Goal: Information Seeking & Learning: Check status

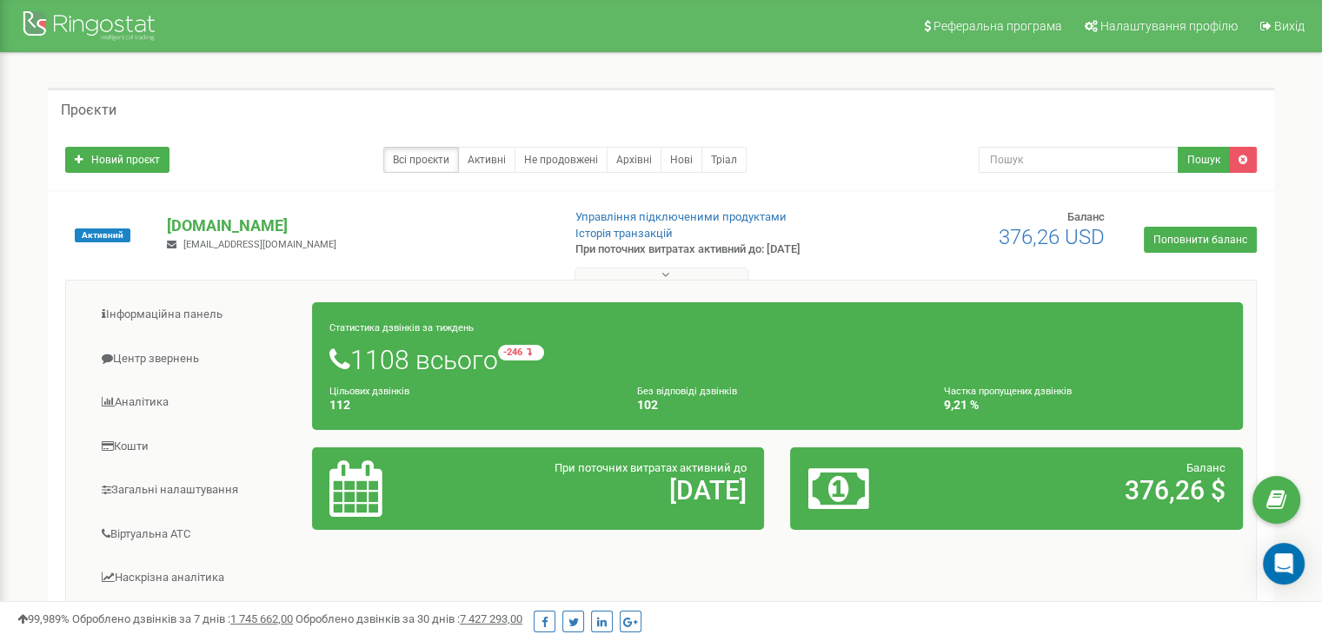
scroll to position [401, 0]
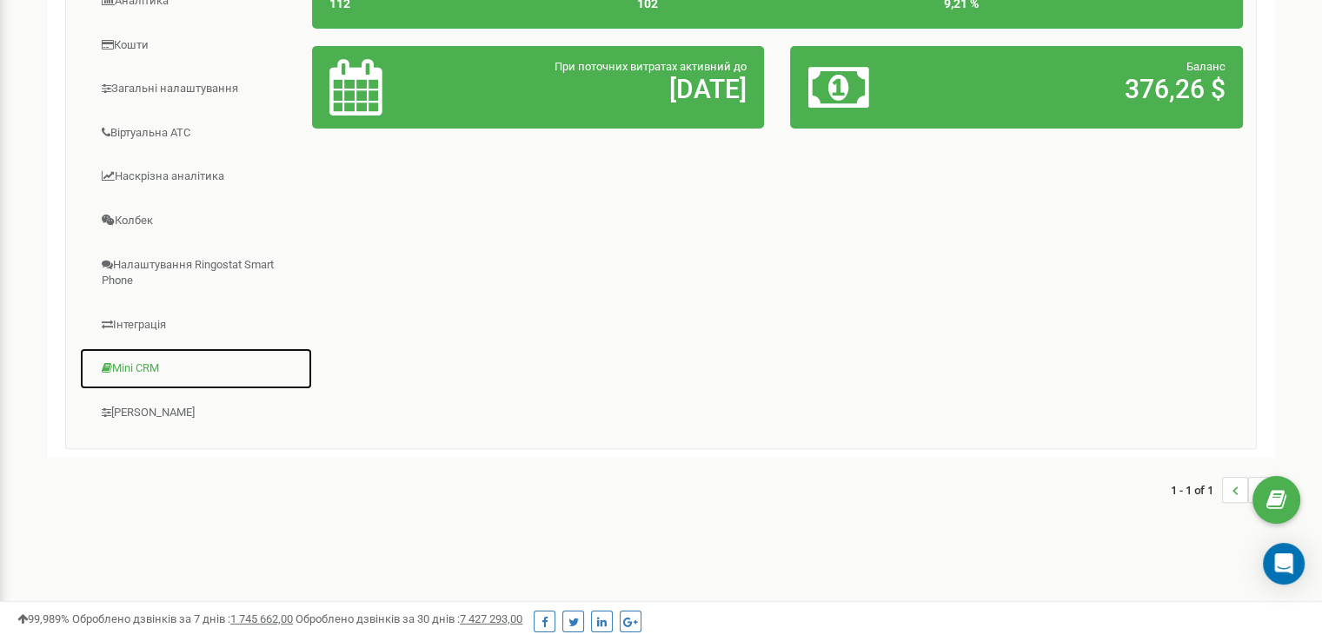
click at [143, 365] on link "Mini CRM" at bounding box center [196, 369] width 234 height 43
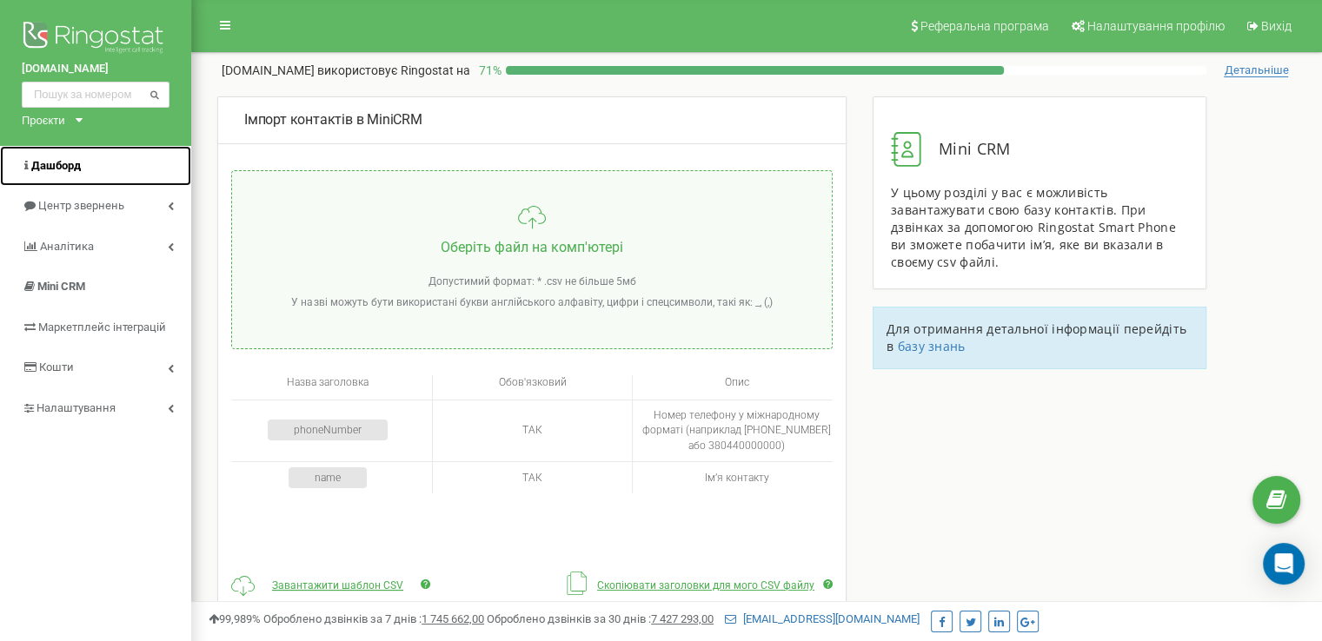
click at [62, 162] on span "Дашборд" at bounding box center [56, 165] width 50 height 13
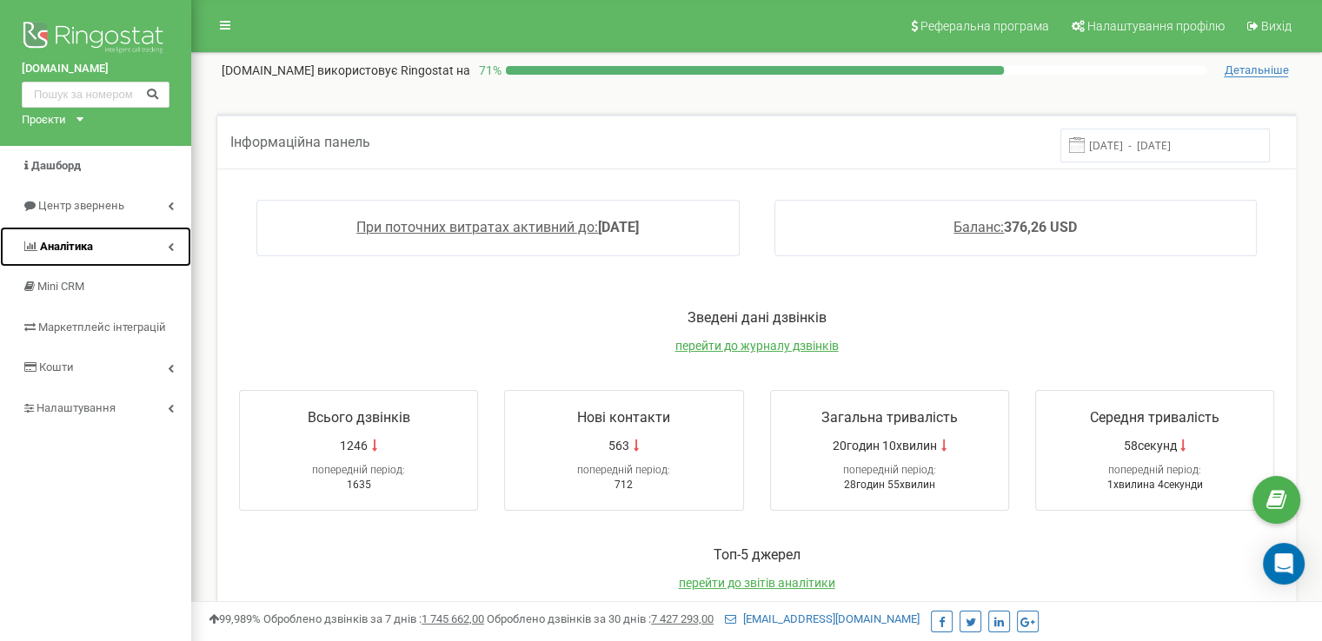
click at [95, 246] on link "Аналiтика" at bounding box center [95, 247] width 191 height 41
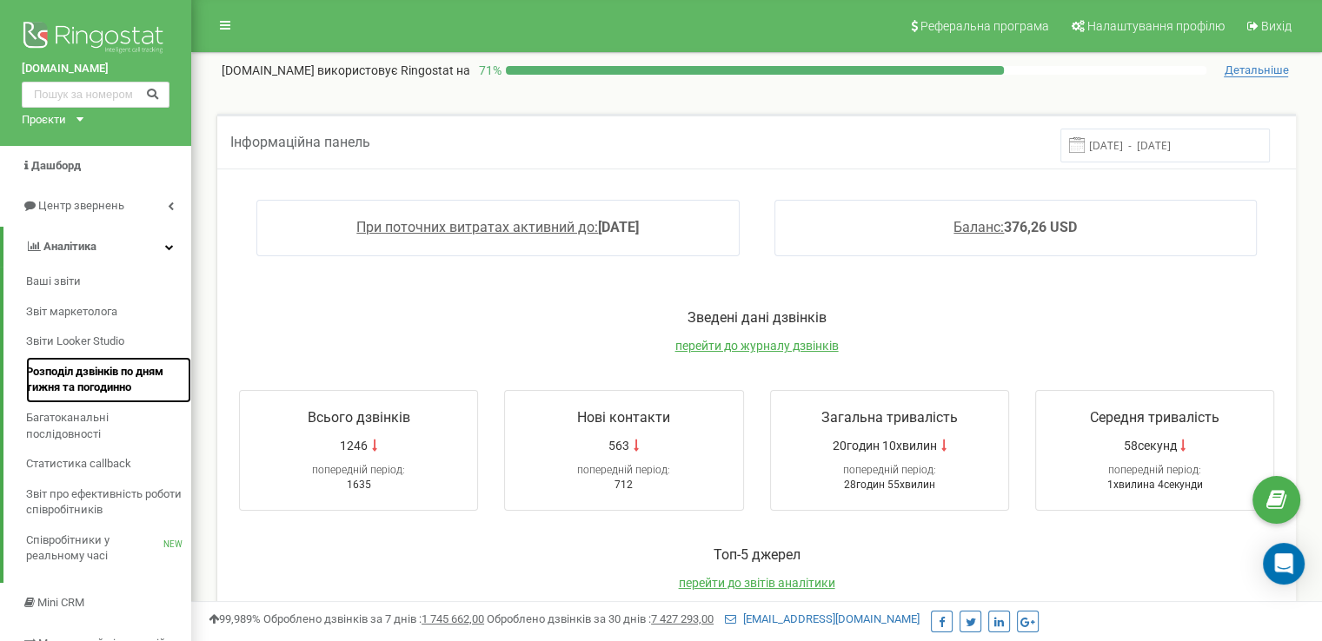
click at [87, 387] on span "Розподіл дзвінків по дням тижня та погодинно" at bounding box center [104, 380] width 156 height 32
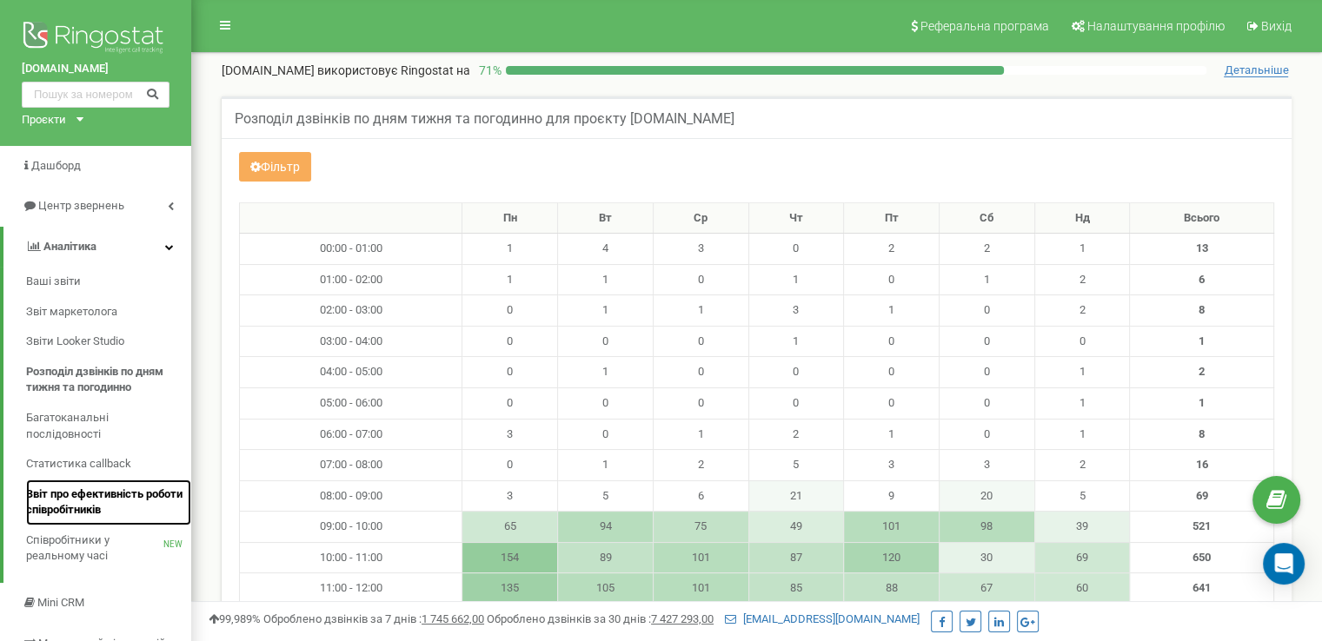
click at [76, 498] on span "Звіт про ефективність роботи співробітників" at bounding box center [104, 503] width 156 height 32
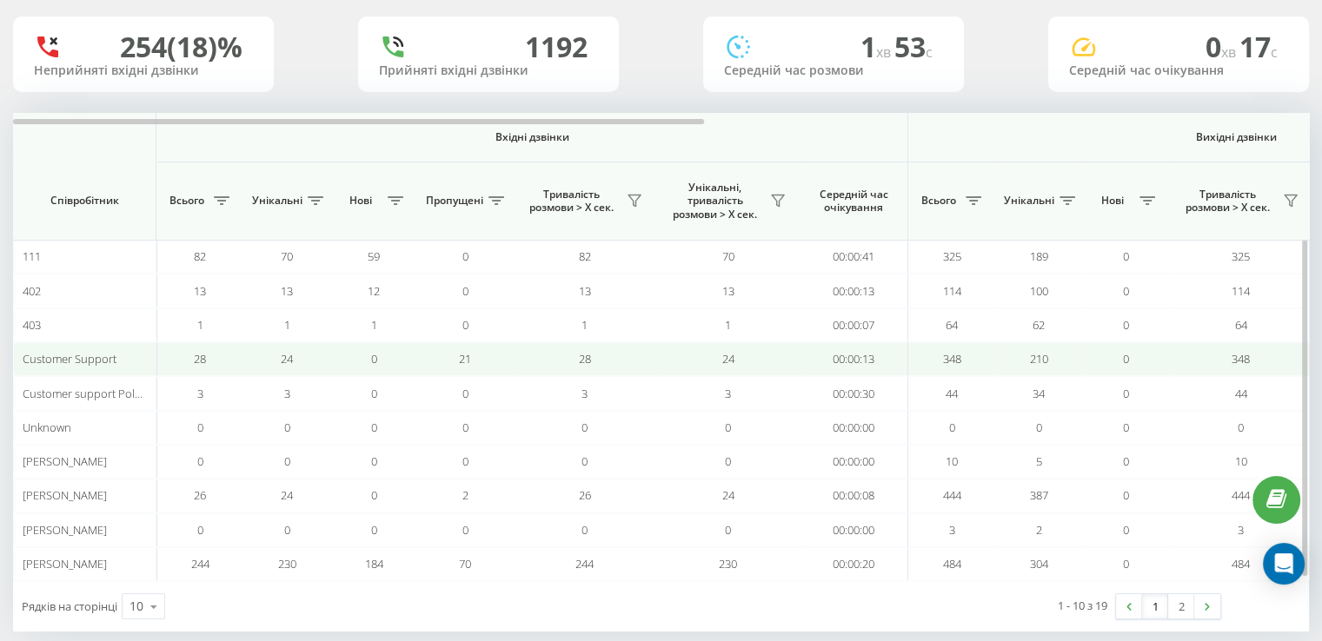
scroll to position [131, 0]
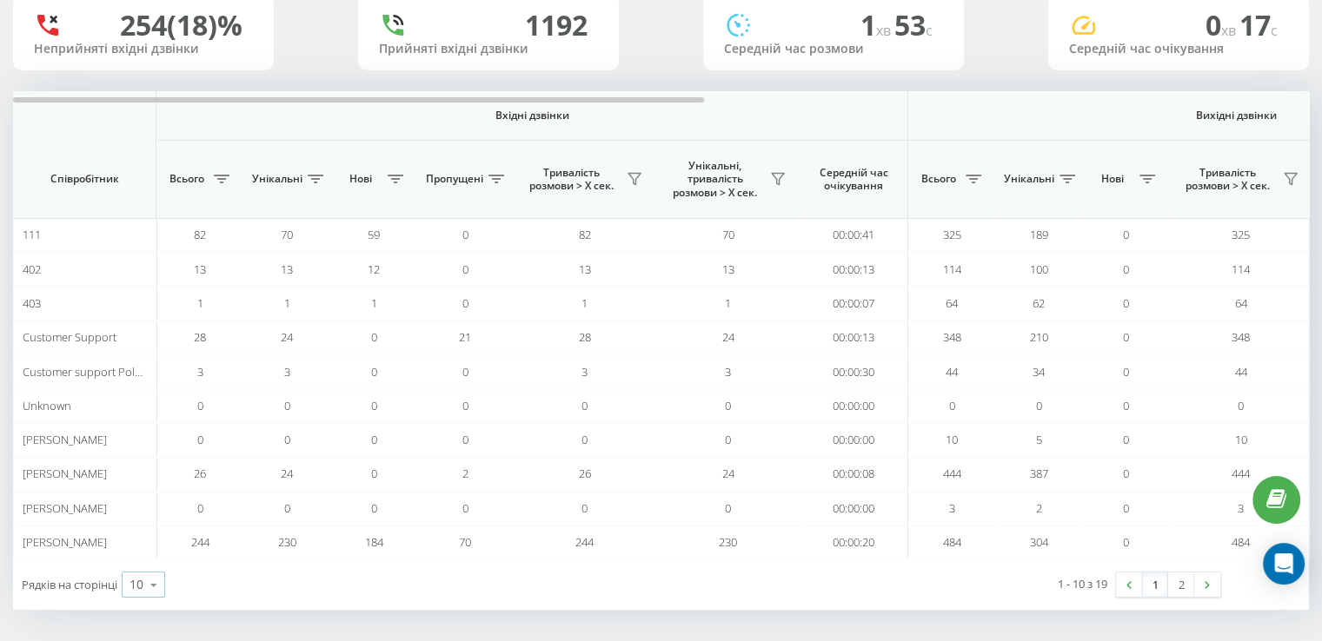
click at [155, 584] on icon at bounding box center [154, 585] width 26 height 34
click at [149, 506] on div "25" at bounding box center [144, 509] width 42 height 25
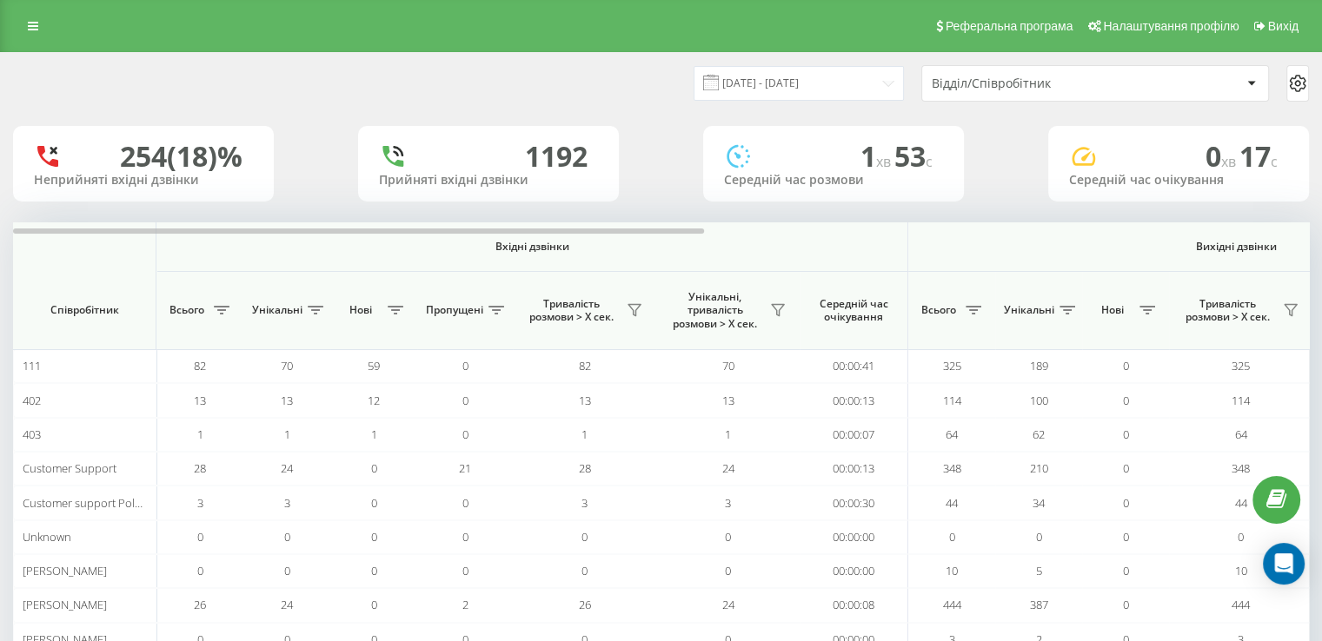
scroll to position [131, 0]
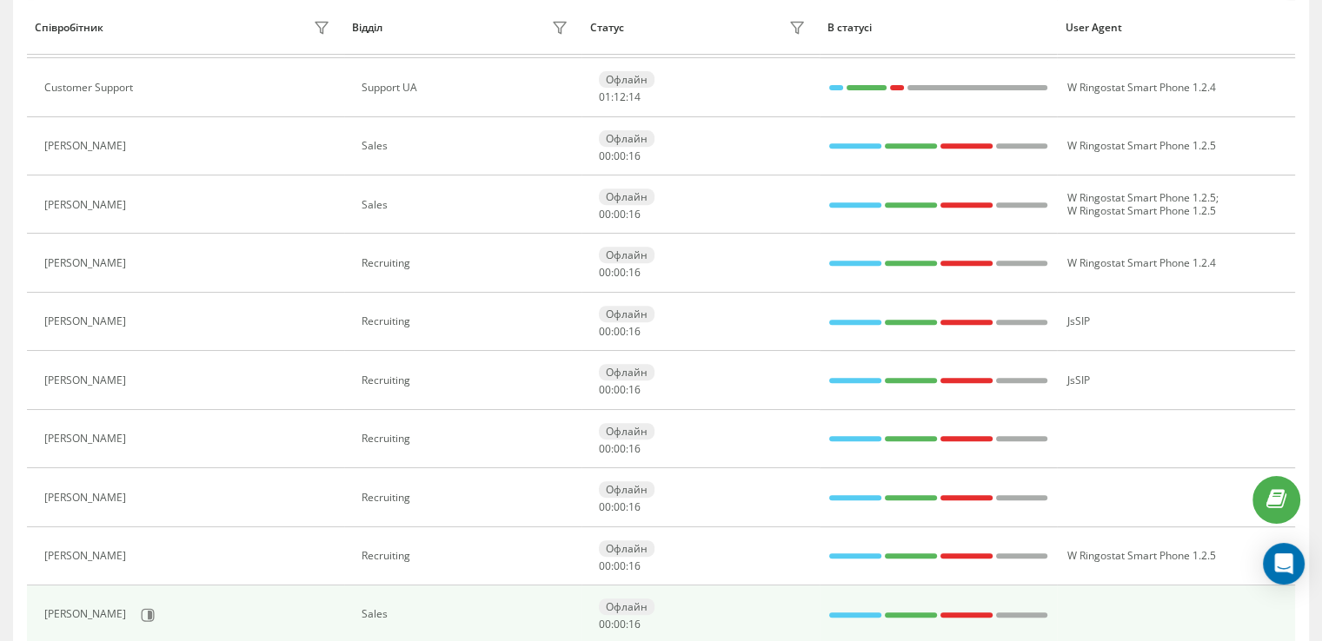
scroll to position [751, 0]
